Goal: Task Accomplishment & Management: Use online tool/utility

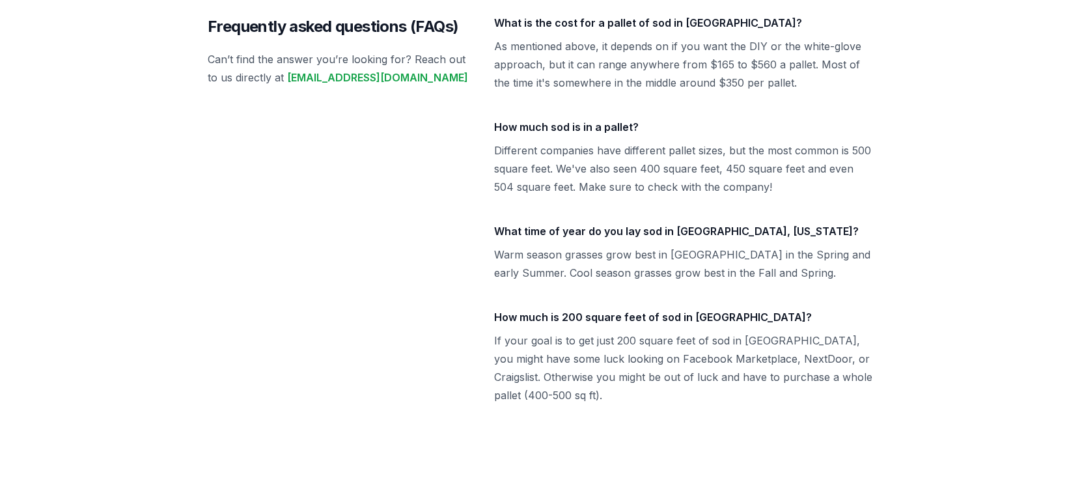
scroll to position [5940, 0]
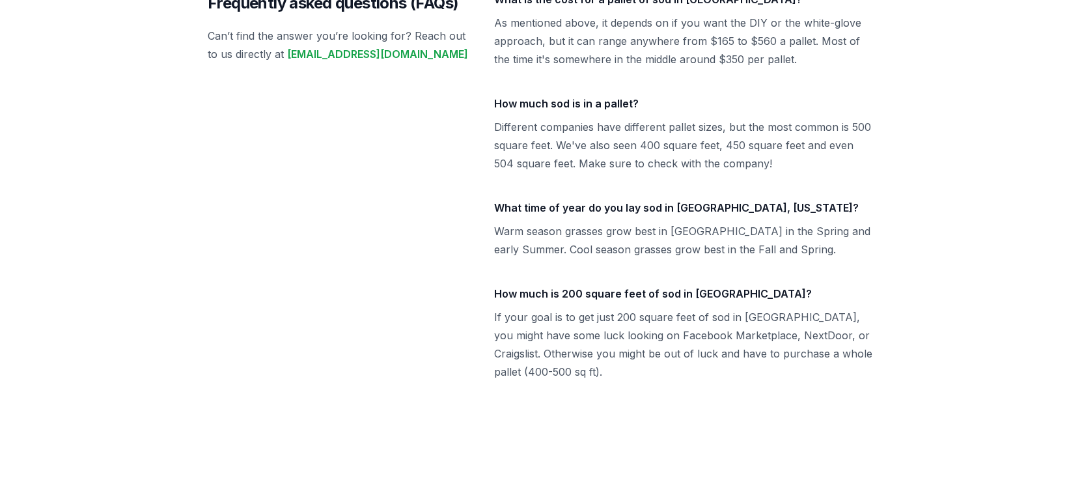
click at [478, 277] on div "Frequently asked questions (FAQs) Can’t find the answer you’re looking for? Rea…" at bounding box center [541, 185] width 667 height 391
click at [608, 308] on p "If your goal is to get just 200 square feet of sod in [GEOGRAPHIC_DATA], you mi…" at bounding box center [684, 344] width 380 height 73
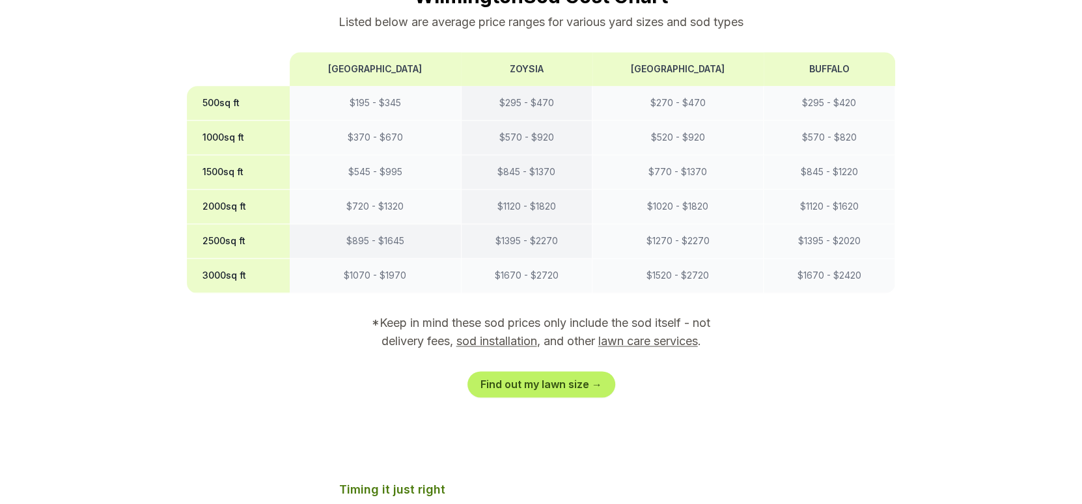
scroll to position [1136, 0]
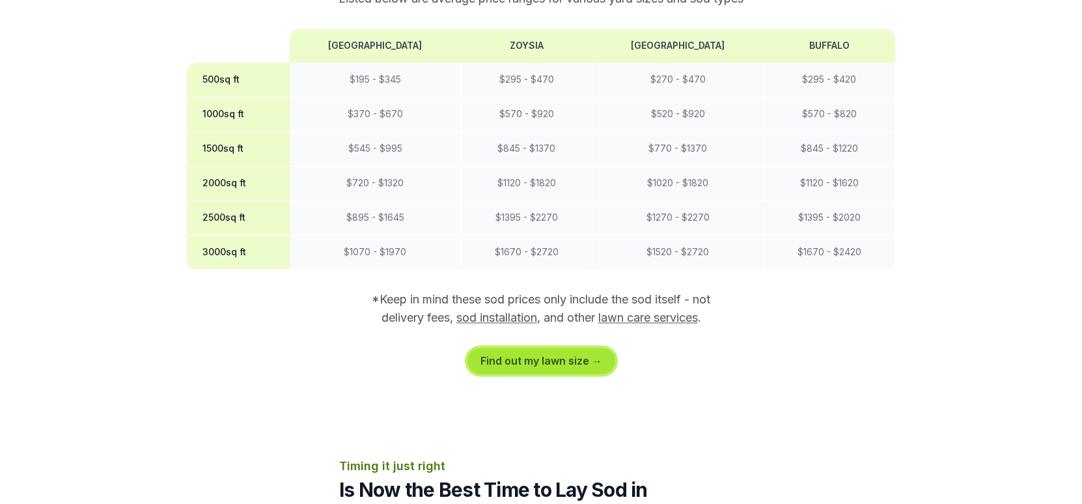
click at [576, 348] on link "Find out my lawn size →" at bounding box center [542, 361] width 148 height 26
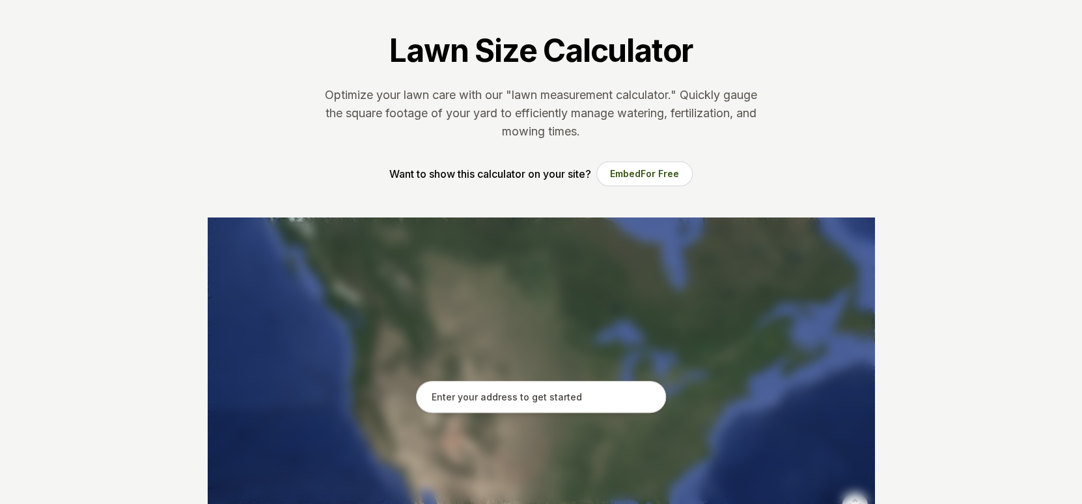
scroll to position [130, 0]
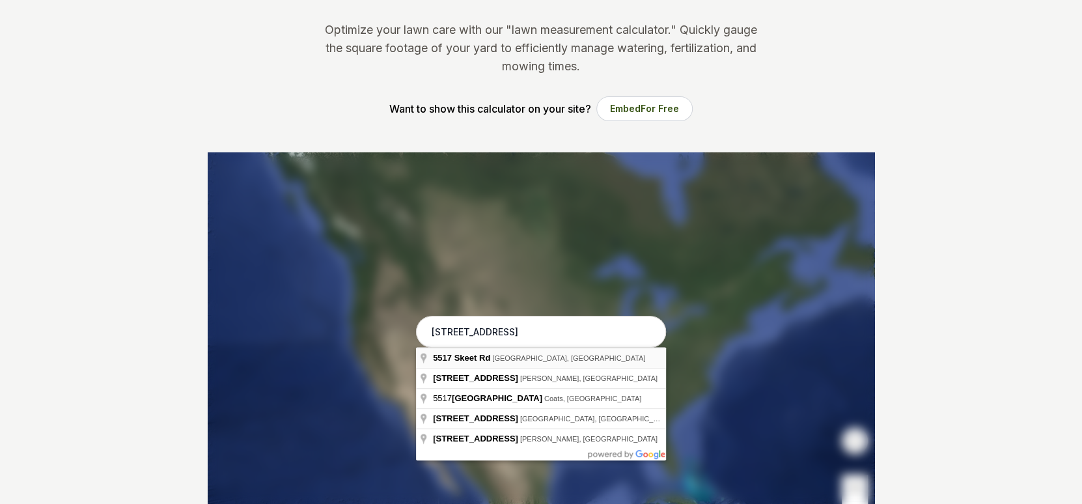
type input "[STREET_ADDRESS]"
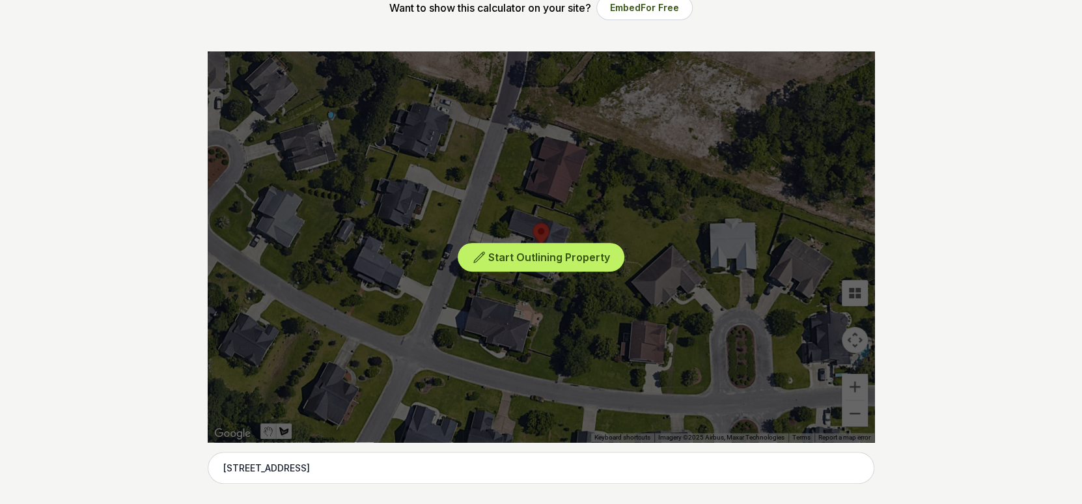
scroll to position [261, 0]
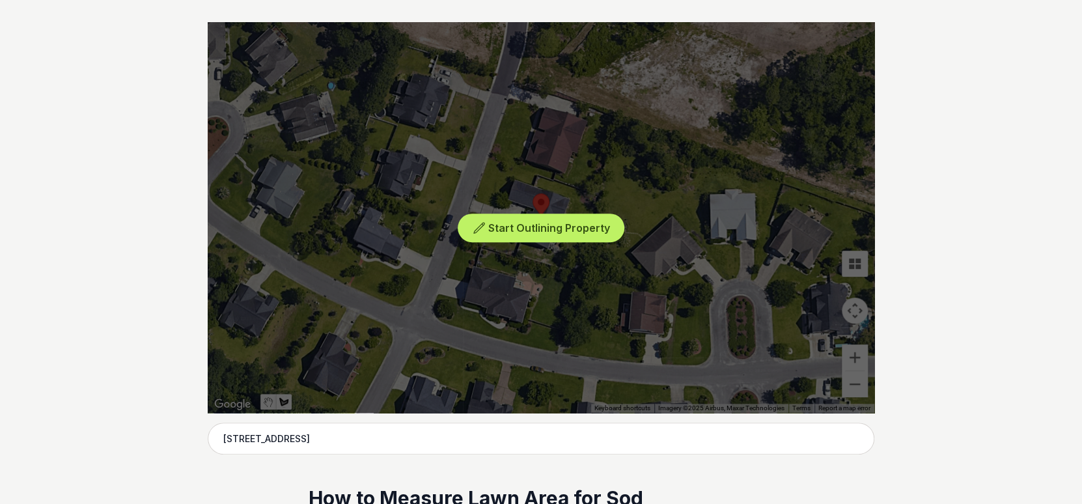
drag, startPoint x: 487, startPoint y: 157, endPoint x: 514, endPoint y: 162, distance: 27.2
click at [514, 162] on div "Start Outlining Property" at bounding box center [541, 217] width 667 height 391
click at [498, 165] on div "Start Outlining Property" at bounding box center [541, 217] width 667 height 391
click at [544, 218] on button "Start Outlining Property" at bounding box center [541, 228] width 167 height 29
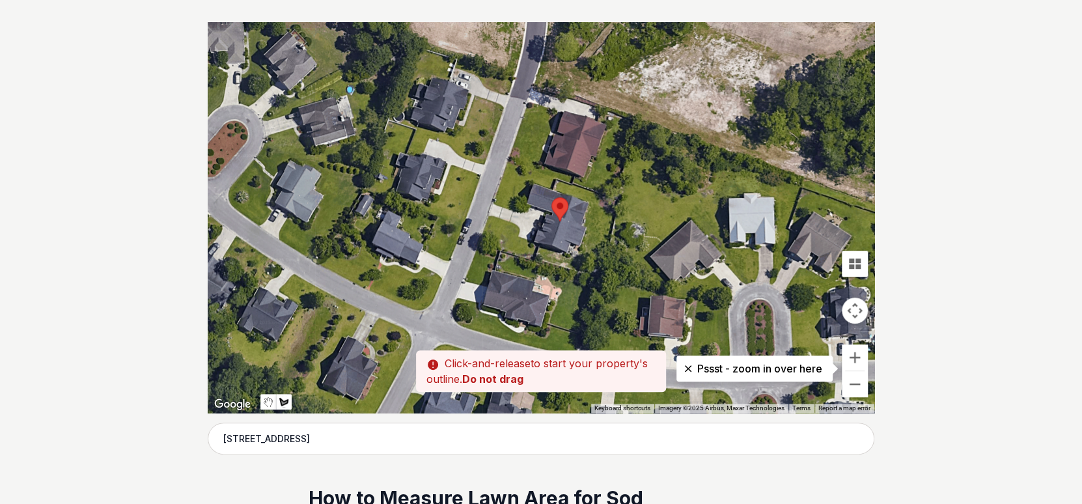
drag, startPoint x: 487, startPoint y: 156, endPoint x: 507, endPoint y: 161, distance: 20.7
click at [507, 161] on div at bounding box center [541, 217] width 667 height 391
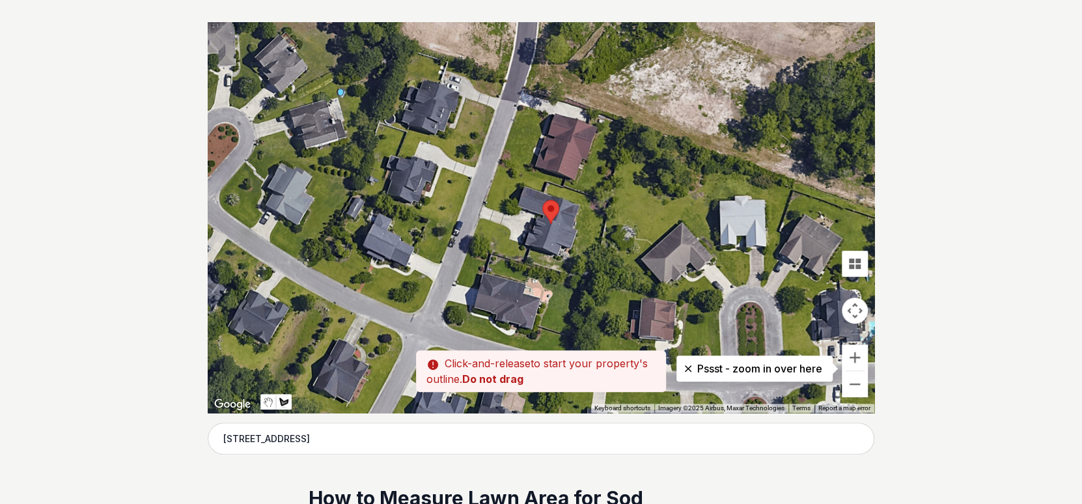
drag, startPoint x: 507, startPoint y: 162, endPoint x: 500, endPoint y: 165, distance: 8.2
click at [500, 165] on div at bounding box center [541, 217] width 667 height 391
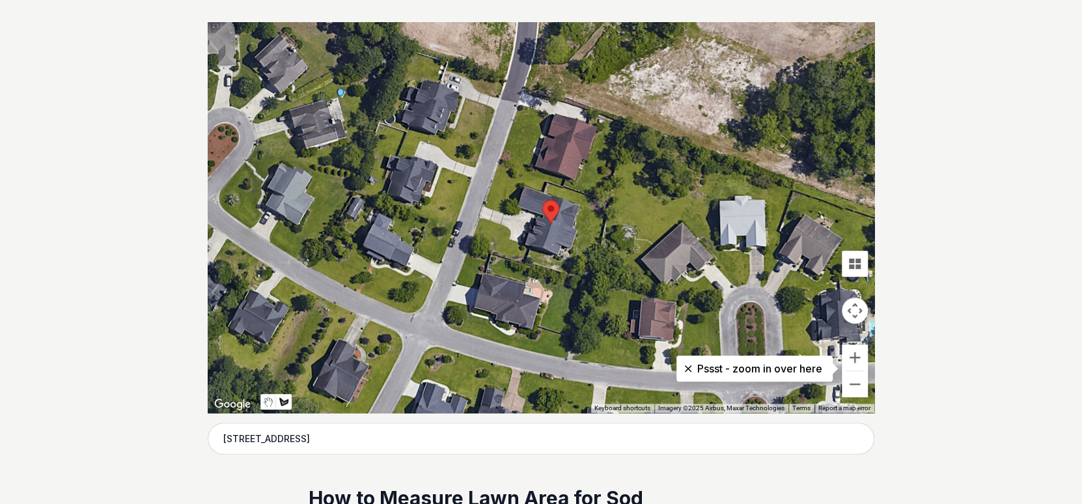
click at [500, 166] on div at bounding box center [541, 217] width 667 height 391
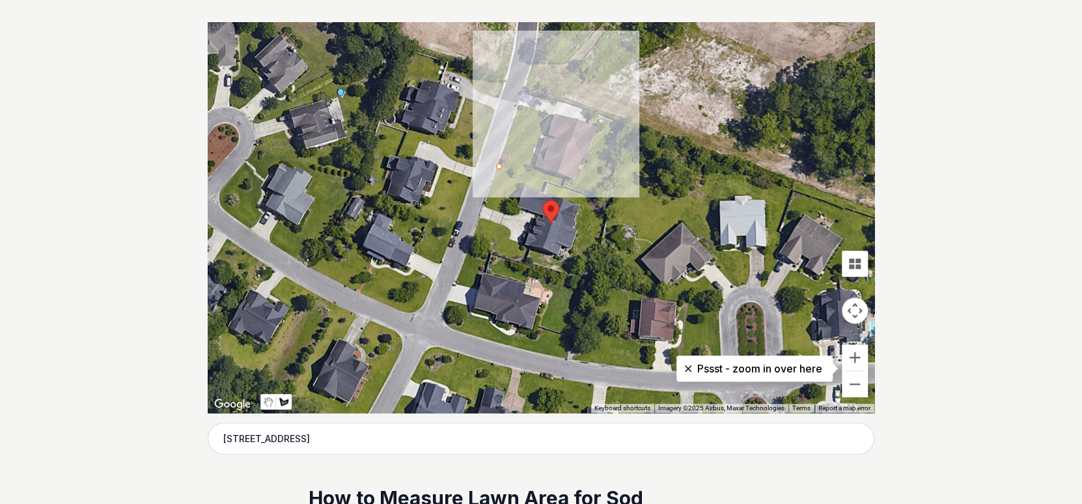
click at [533, 175] on div at bounding box center [541, 217] width 667 height 391
click at [528, 186] on div at bounding box center [541, 217] width 667 height 391
click at [519, 182] on div at bounding box center [541, 217] width 667 height 391
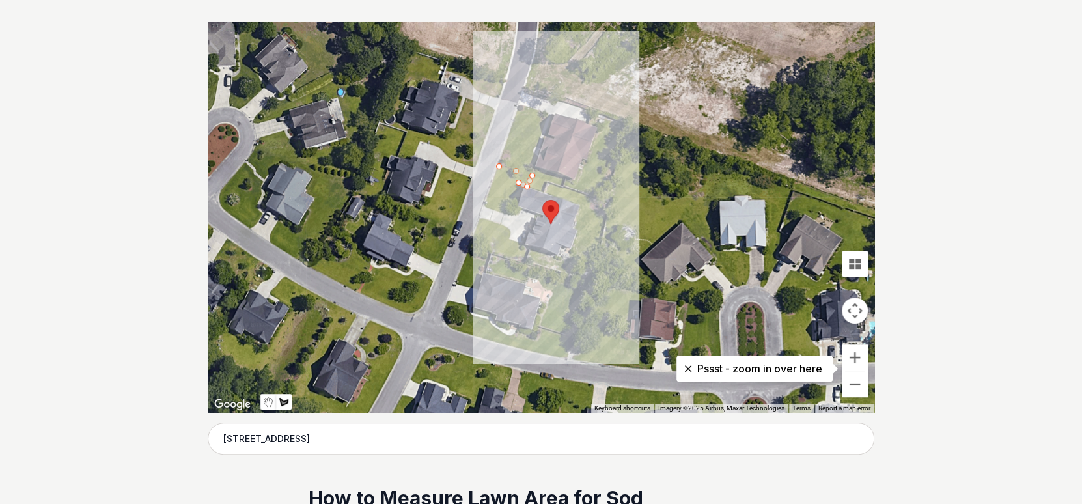
click at [503, 235] on div at bounding box center [541, 217] width 667 height 391
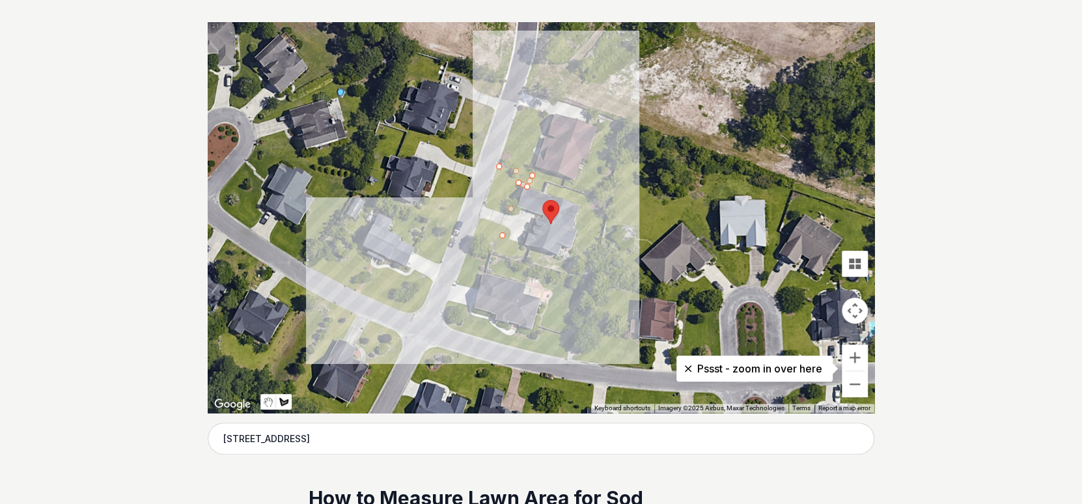
click at [476, 227] on div at bounding box center [541, 217] width 667 height 391
click at [499, 165] on div at bounding box center [541, 217] width 667 height 391
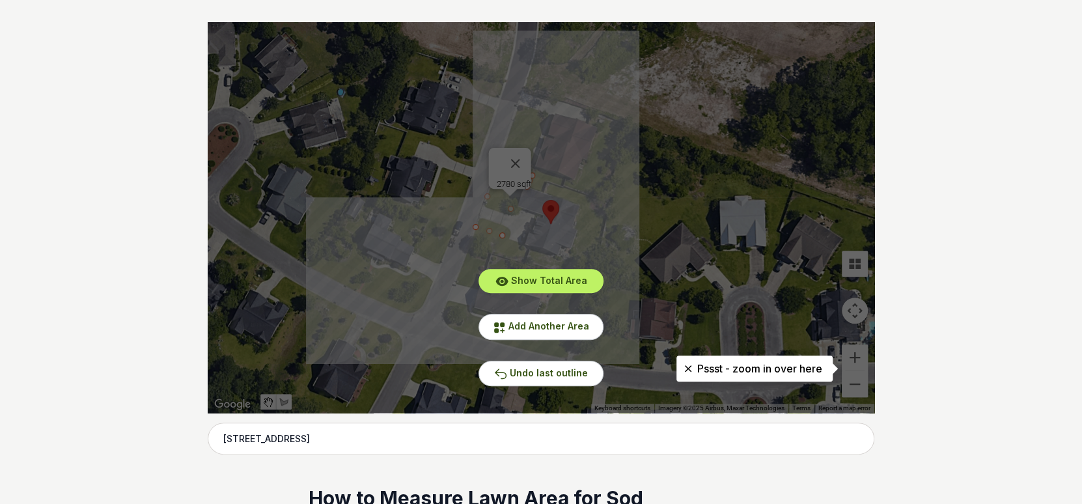
click at [861, 356] on div "Show Total Area Add Another Area Undo last outline" at bounding box center [541, 217] width 667 height 391
click at [687, 367] on icon at bounding box center [688, 368] width 7 height 7
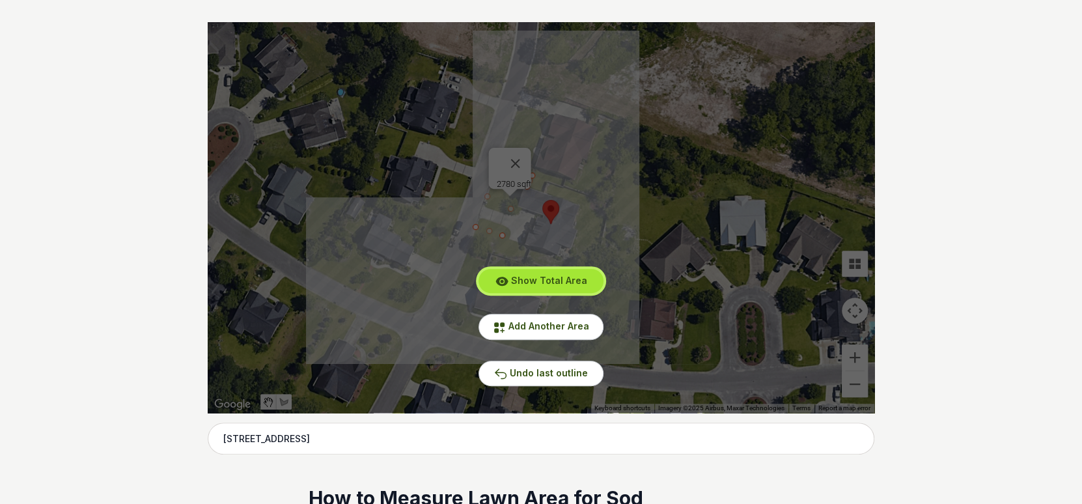
click at [546, 283] on span "Show Total Area" at bounding box center [549, 280] width 76 height 11
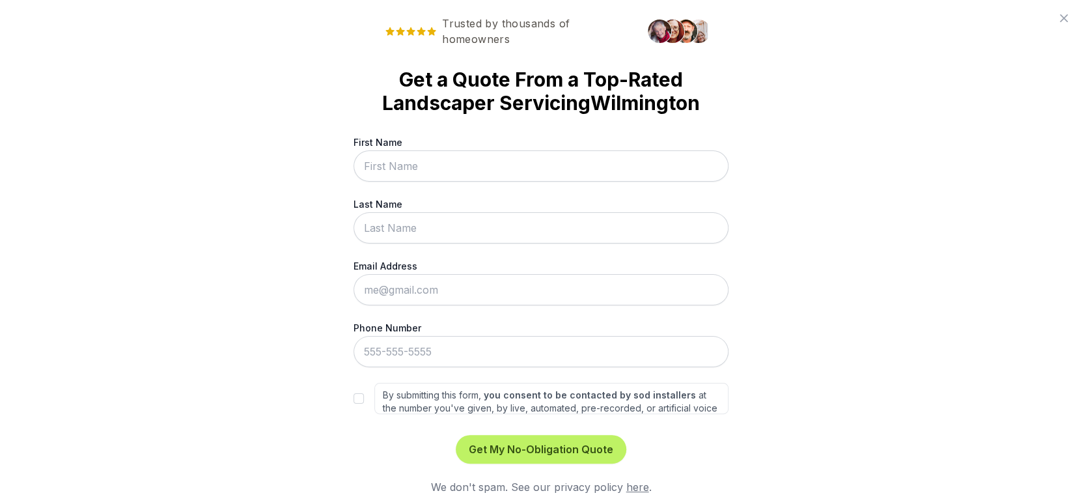
scroll to position [0, 0]
